Goal: Information Seeking & Learning: Understand process/instructions

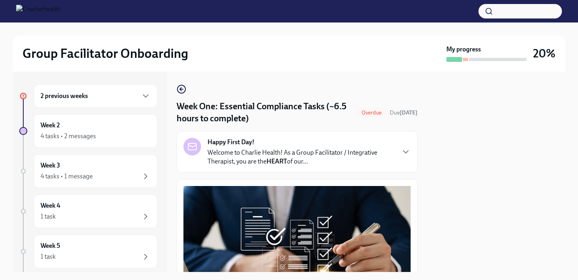
scroll to position [1937, 0]
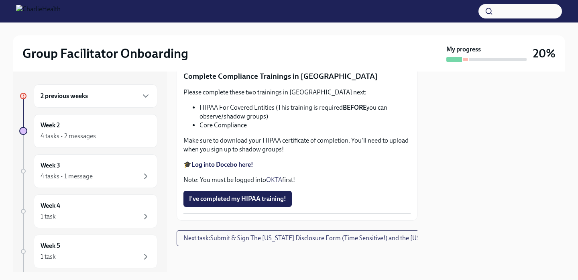
click at [133, 96] on div "2 previous weeks" at bounding box center [96, 96] width 110 height 10
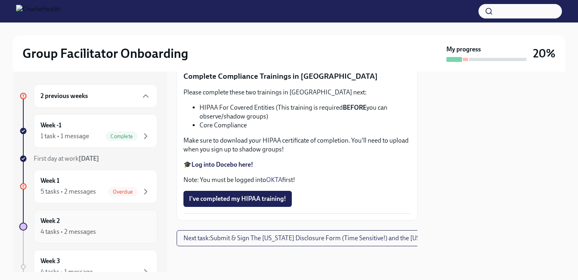
click at [126, 228] on div "4 tasks • 2 messages" at bounding box center [96, 232] width 110 height 10
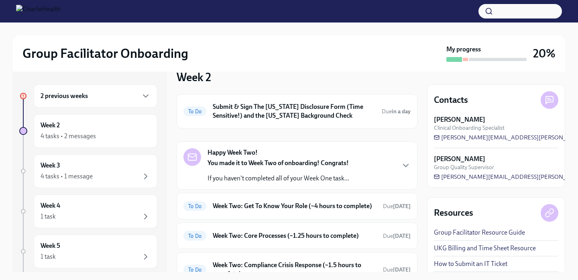
scroll to position [100, 0]
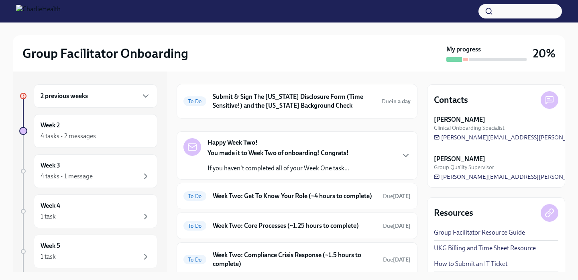
click at [364, 166] on div "Happy Week Two! You made it to Week Two of onboarding! Congrats! If you haven't…" at bounding box center [297, 155] width 227 height 35
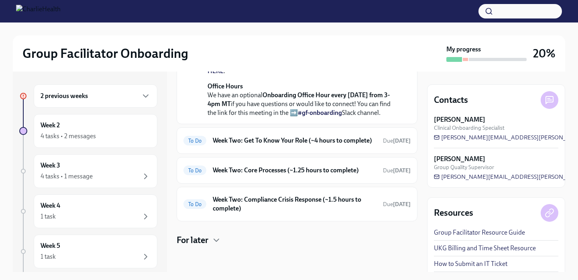
scroll to position [388, 0]
click at [346, 145] on h6 "Week Two: Get To Know Your Role (~4 hours to complete)" at bounding box center [295, 140] width 164 height 9
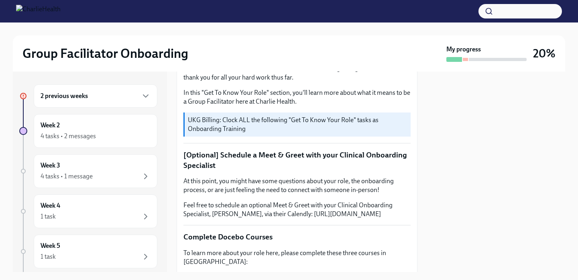
scroll to position [93, 0]
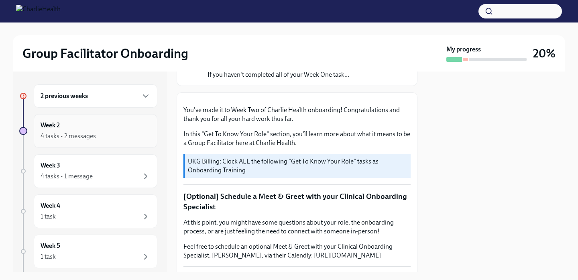
click at [133, 132] on div "4 tasks • 2 messages" at bounding box center [96, 136] width 110 height 10
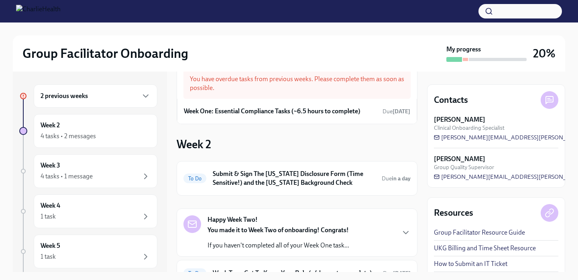
scroll to position [30, 0]
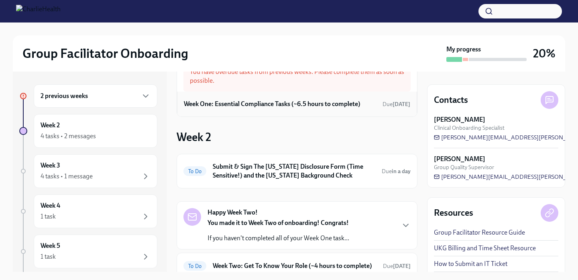
click at [358, 106] on h6 "Week One: Essential Compliance Tasks (~6.5 hours to complete)" at bounding box center [272, 104] width 177 height 9
